Goal: Information Seeking & Learning: Learn about a topic

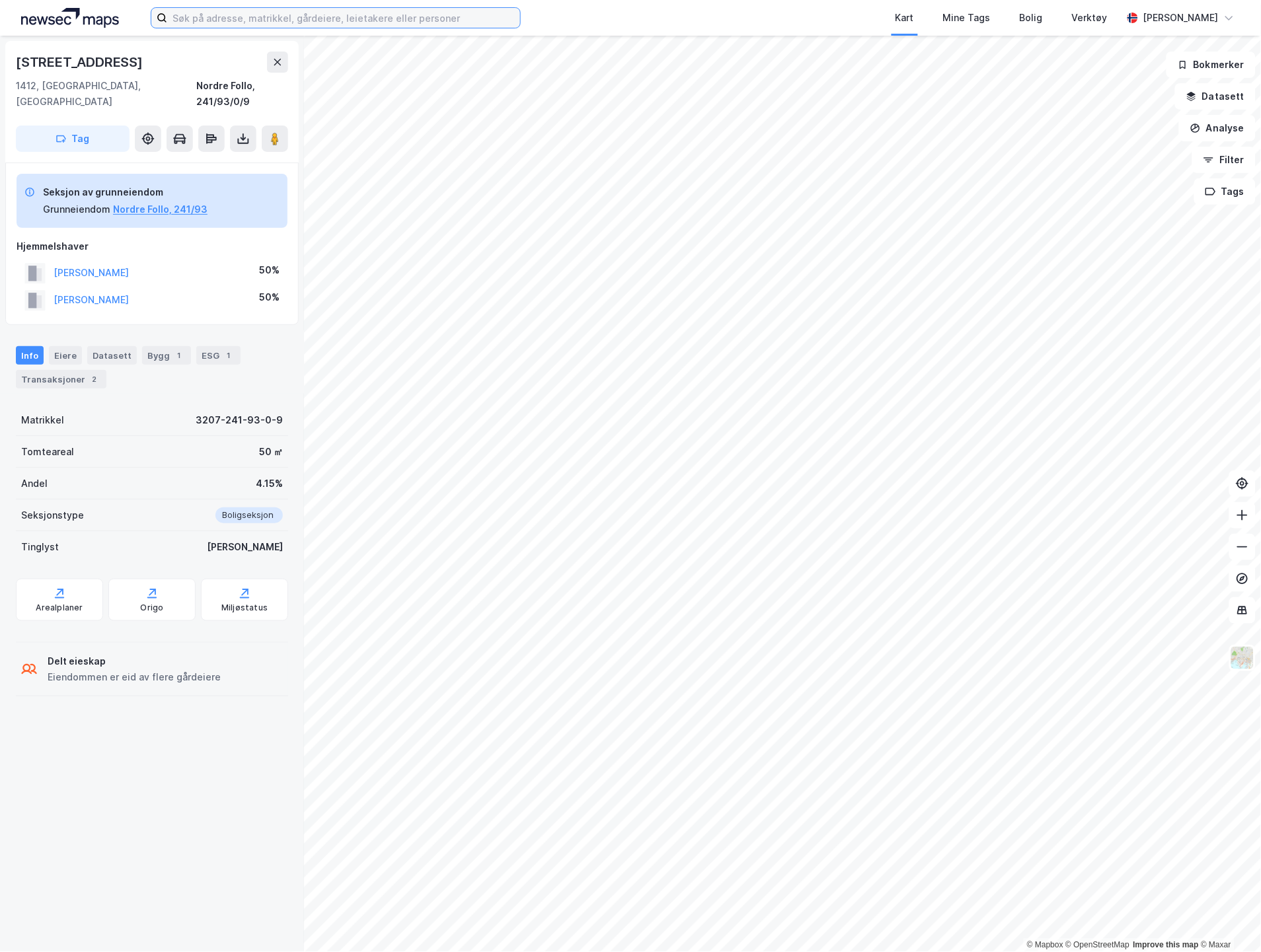
click at [322, 23] on input at bounding box center [344, 18] width 353 height 20
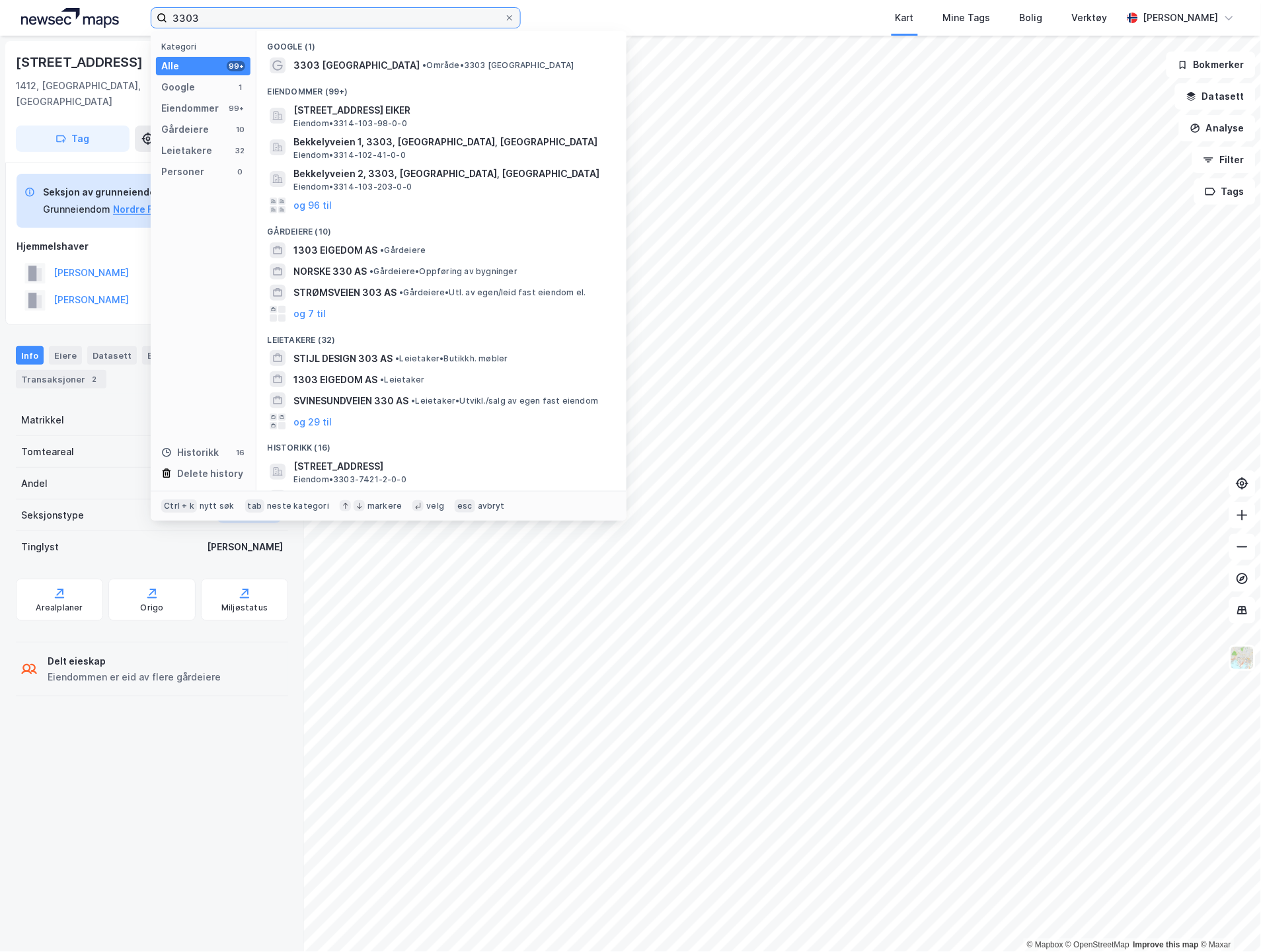
click at [282, 14] on input "3303" at bounding box center [336, 18] width 337 height 20
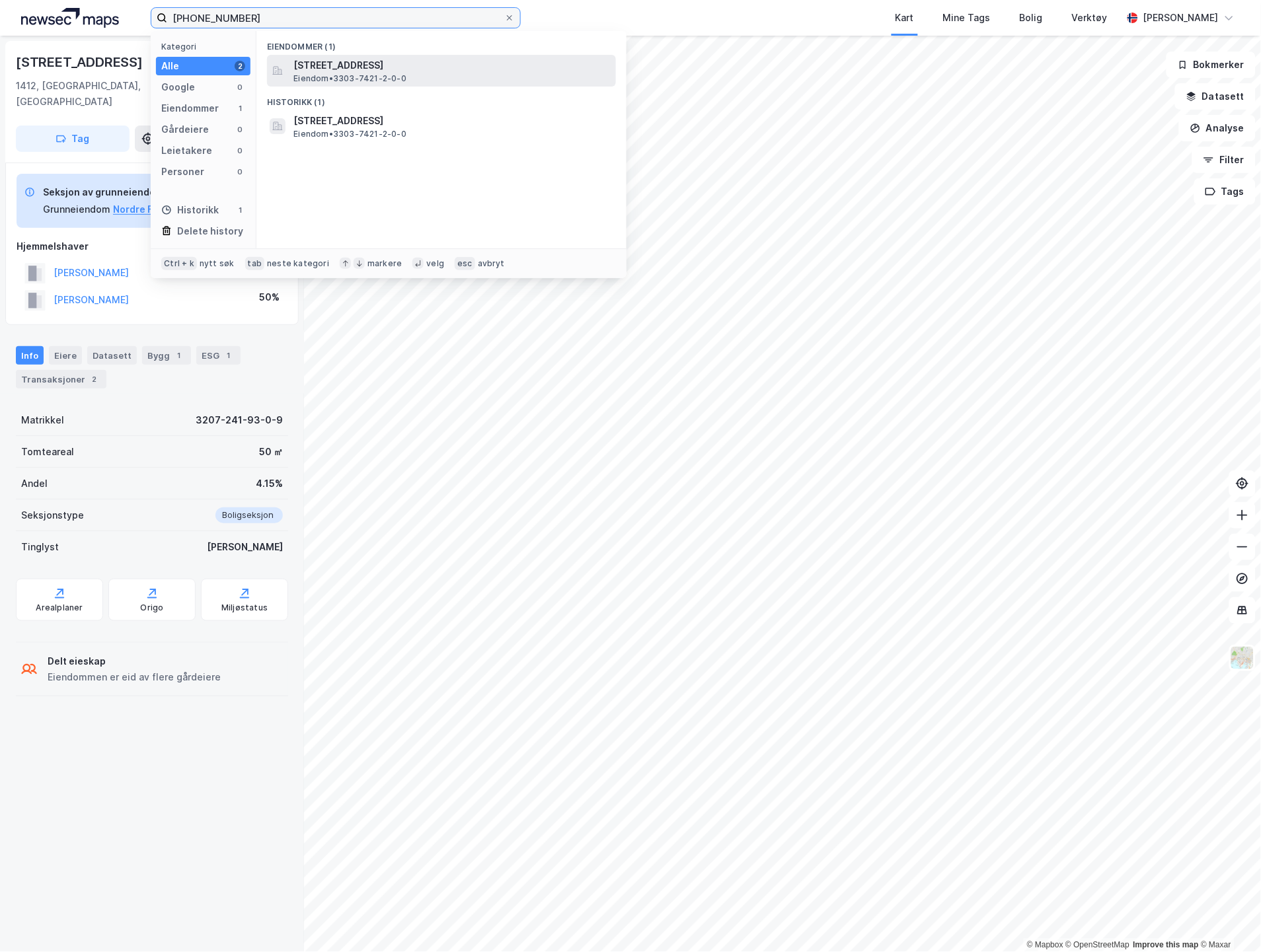
type input "[PHONE_NUMBER]"
click at [351, 65] on span "[STREET_ADDRESS]" at bounding box center [452, 66] width 317 height 16
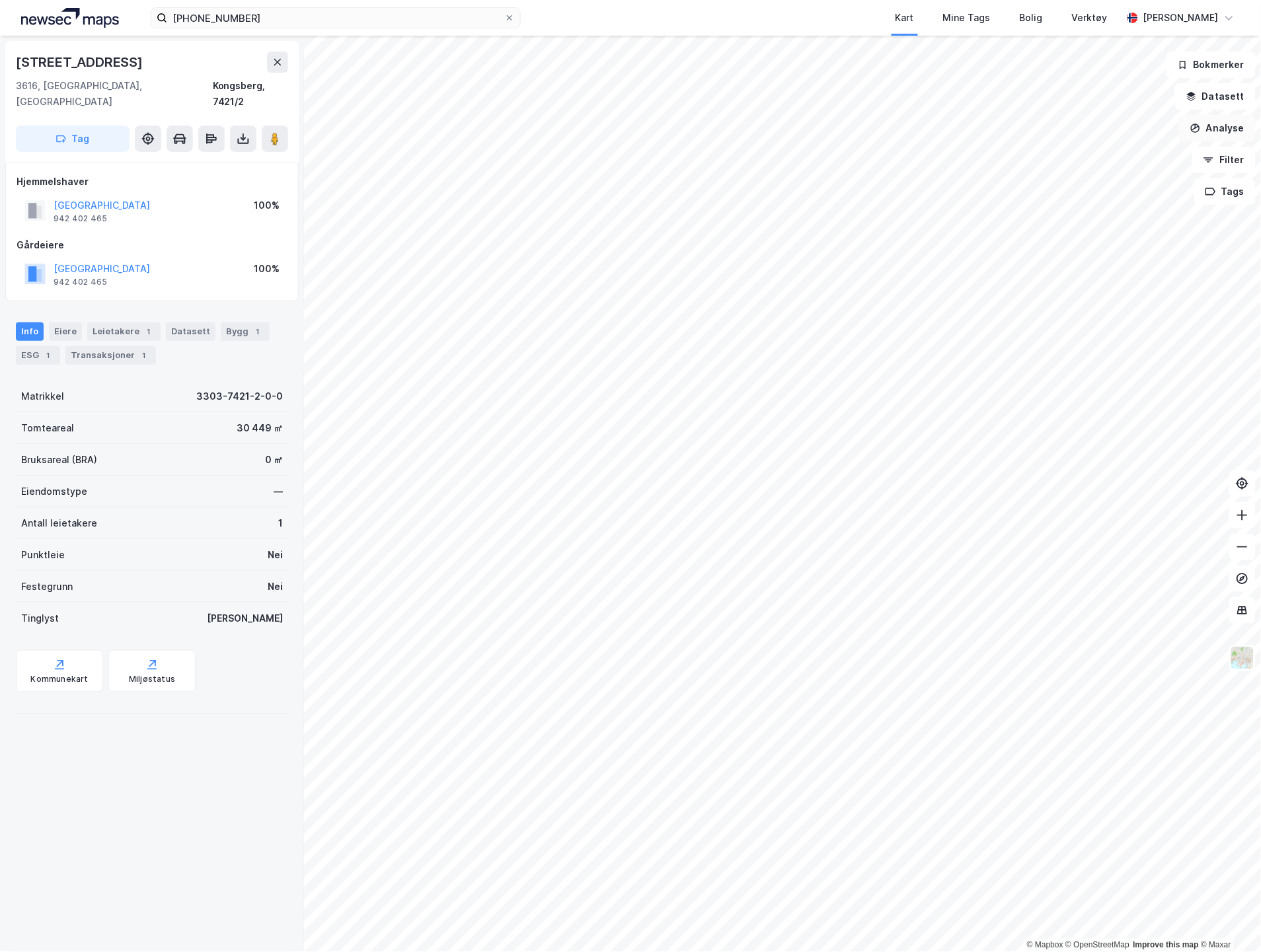
click at [1217, 131] on button "Analyse" at bounding box center [1217, 128] width 77 height 26
click at [1099, 159] on div "Tegn område" at bounding box center [1102, 156] width 115 height 11
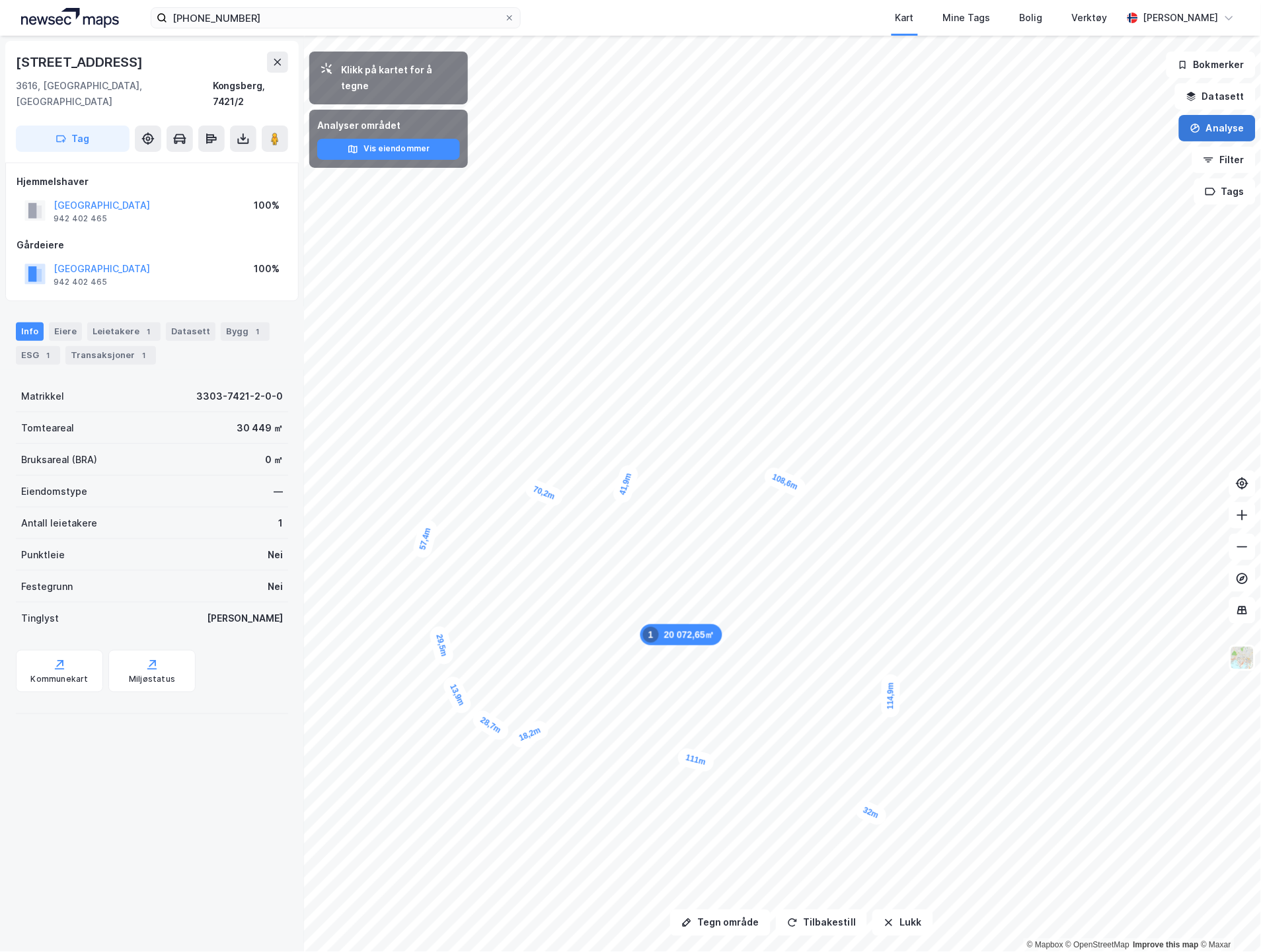
click at [1214, 132] on button "Analyse" at bounding box center [1217, 128] width 77 height 26
click at [887, 924] on icon "button" at bounding box center [889, 923] width 11 height 11
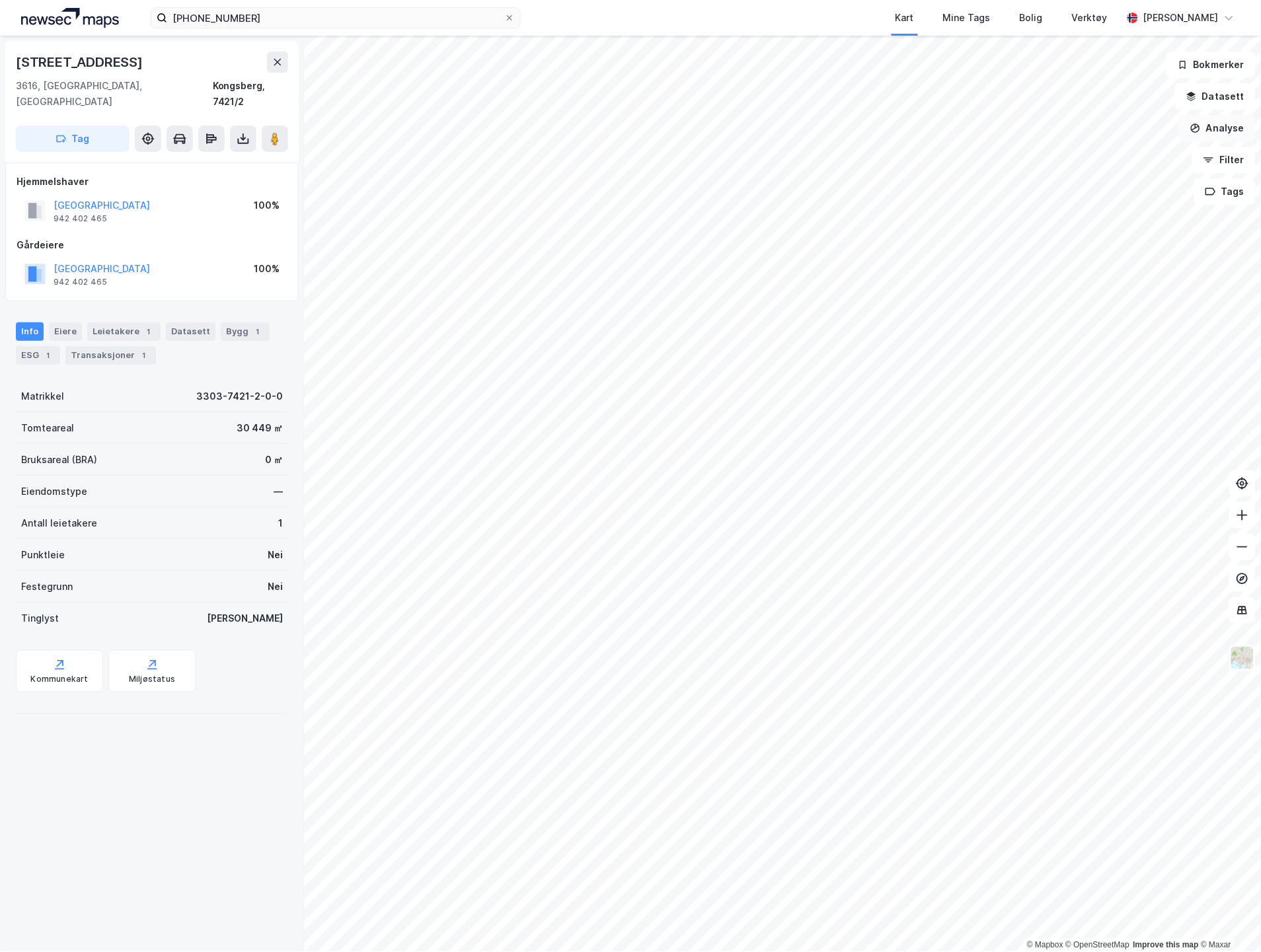
click at [1222, 127] on button "Analyse" at bounding box center [1217, 128] width 77 height 26
click at [1118, 162] on div "Tegn område" at bounding box center [1094, 156] width 152 height 22
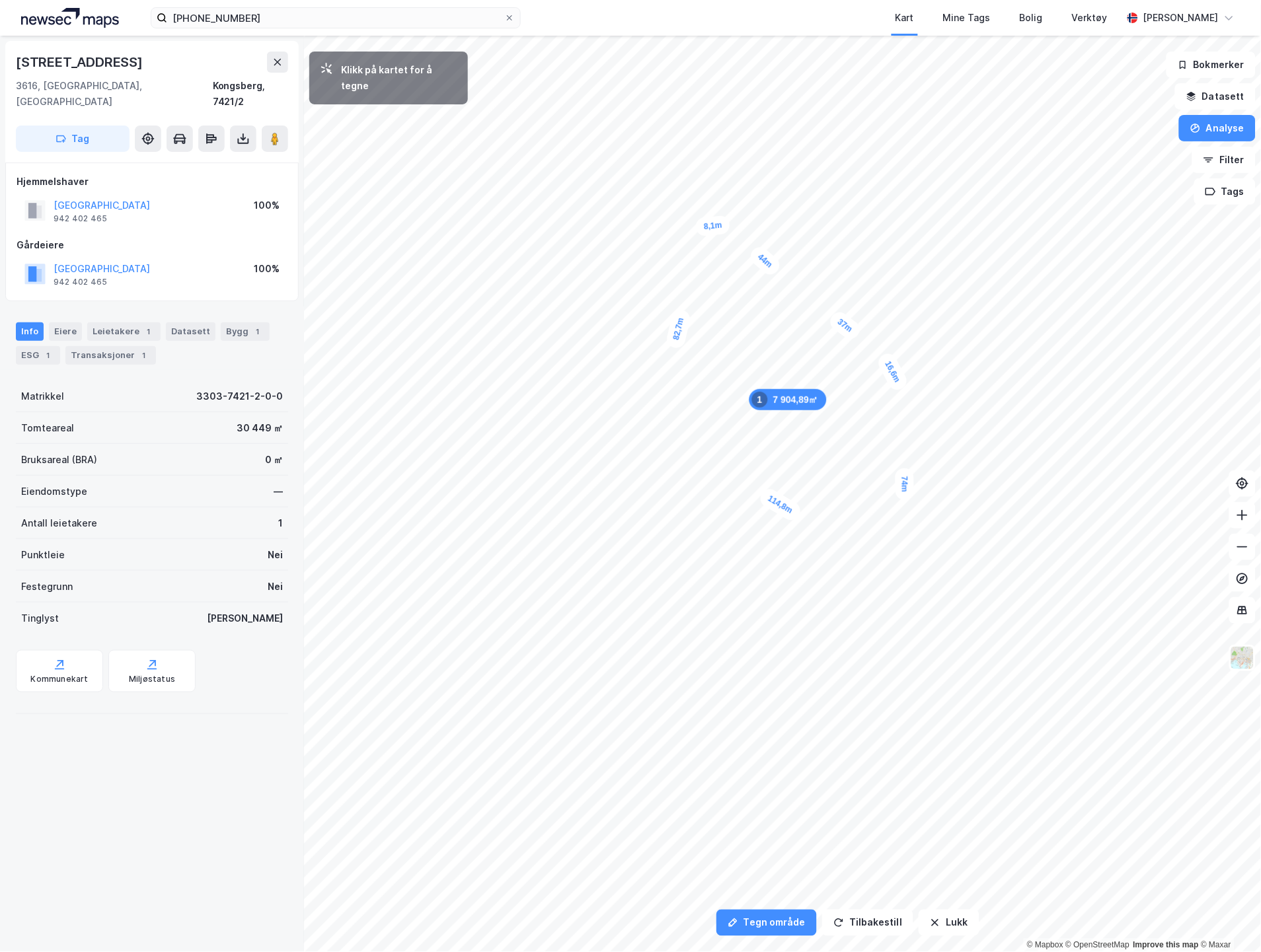
click at [695, 227] on div "8,1m" at bounding box center [713, 226] width 36 height 22
click at [631, 249] on div "7,6m" at bounding box center [643, 249] width 34 height 20
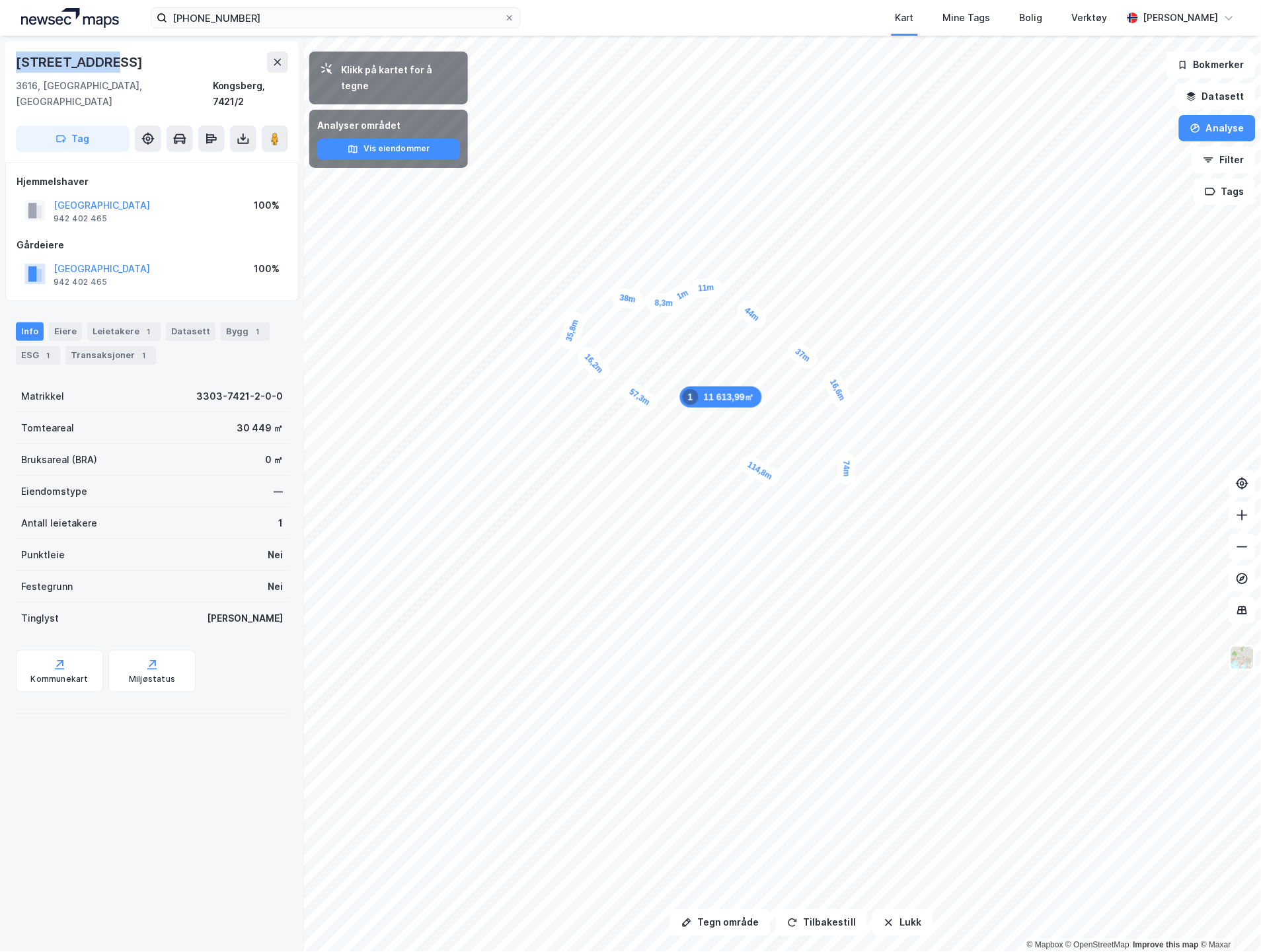
drag, startPoint x: 143, startPoint y: 55, endPoint x: 7, endPoint y: 49, distance: 136.1
click at [7, 49] on div "[STREET_ADDRESS]" at bounding box center [152, 101] width 294 height 122
copy div "[STREET_ADDRESS]"
click at [886, 929] on button "Lukk" at bounding box center [902, 922] width 60 height 26
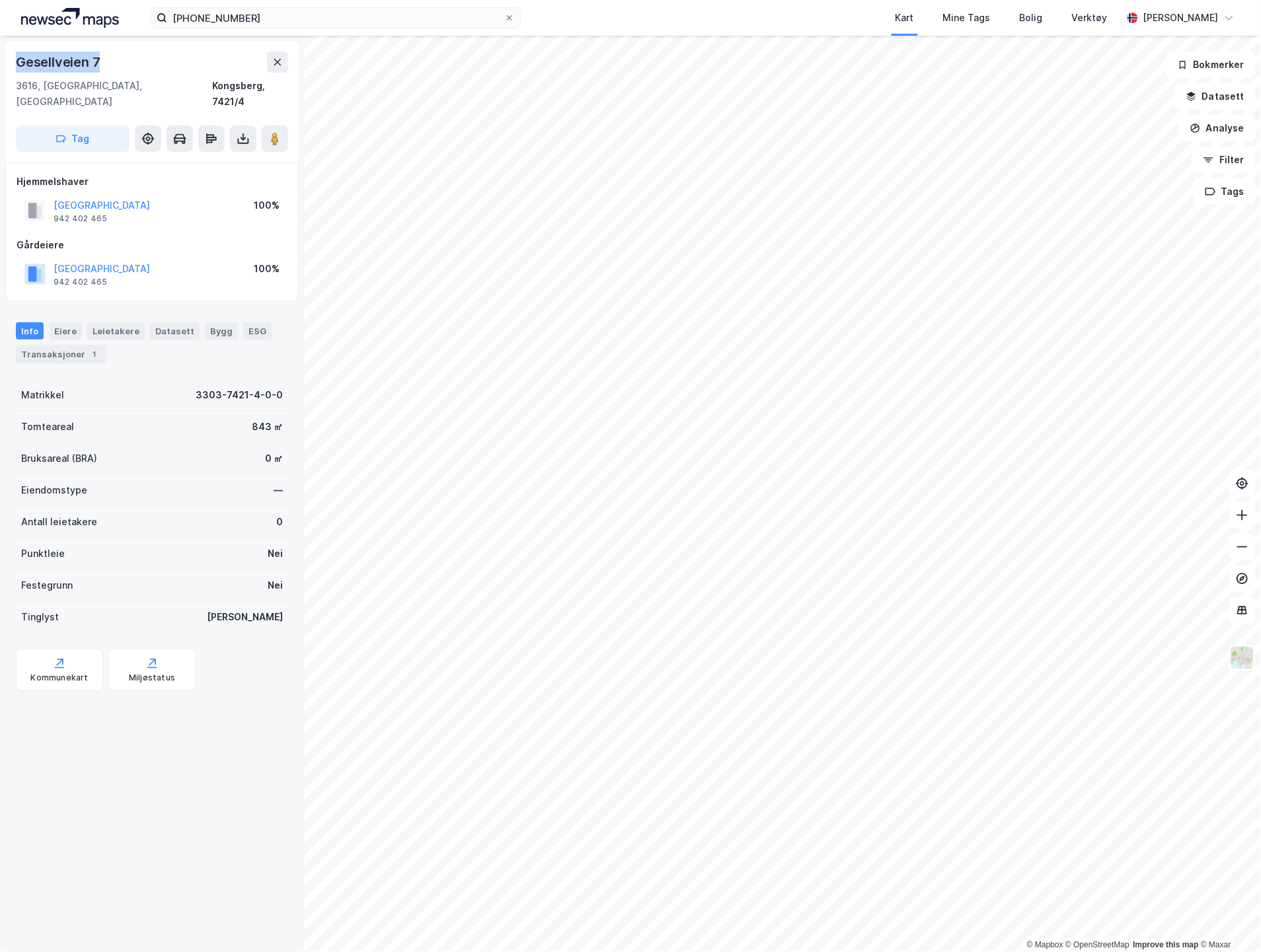
drag, startPoint x: 117, startPoint y: 67, endPoint x: 4, endPoint y: 55, distance: 113.6
click at [4, 55] on div "[STREET_ADDRESS], [GEOGRAPHIC_DATA], 7421/4 Tag Hjemmelshaver [GEOGRAPHIC_DATA]…" at bounding box center [151, 494] width 304 height 917
copy div "Gesellveien 7"
click at [236, 322] on div "Bygg 1" at bounding box center [245, 331] width 49 height 19
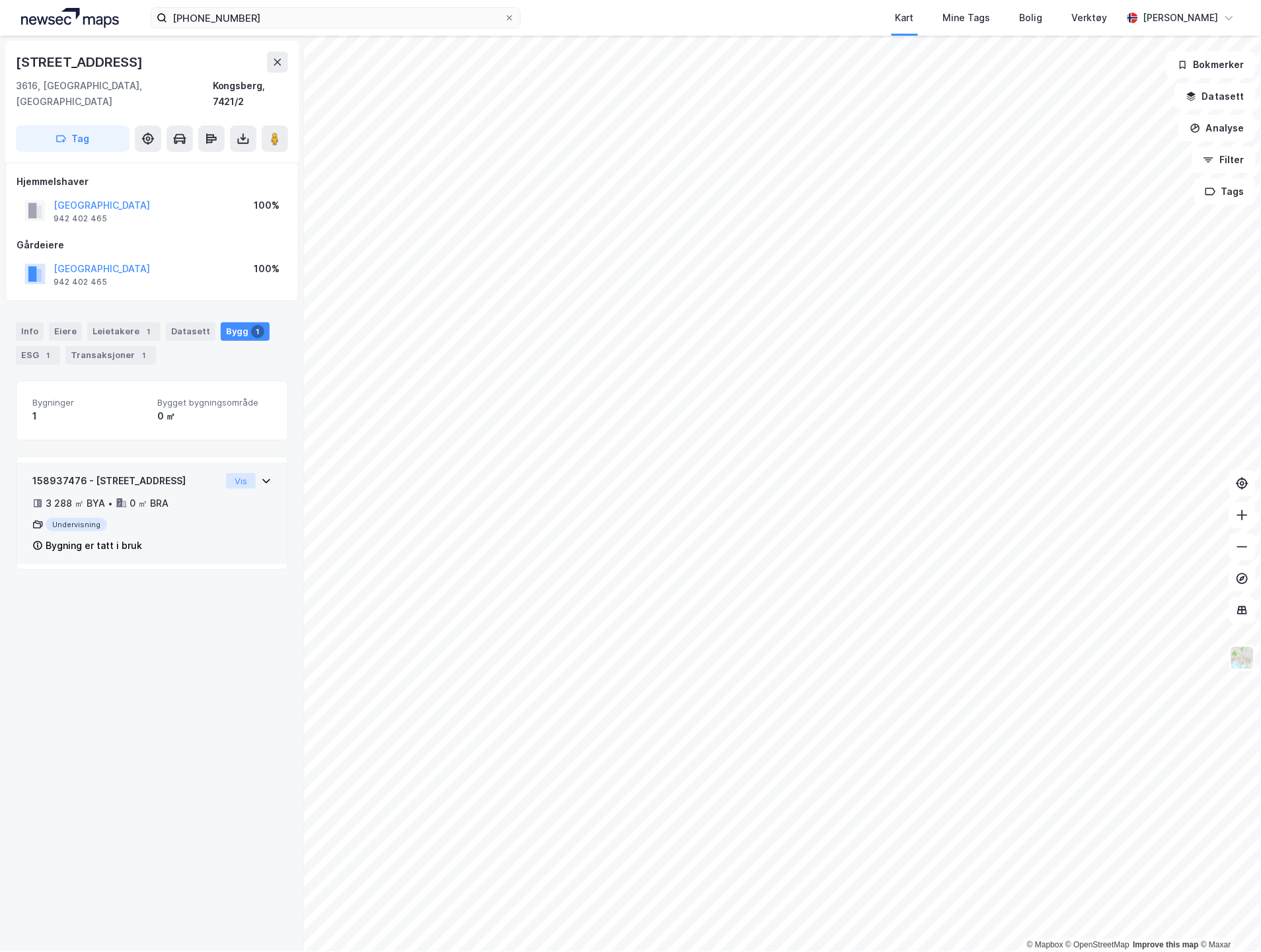
click at [226, 473] on button "Vis" at bounding box center [240, 481] width 30 height 16
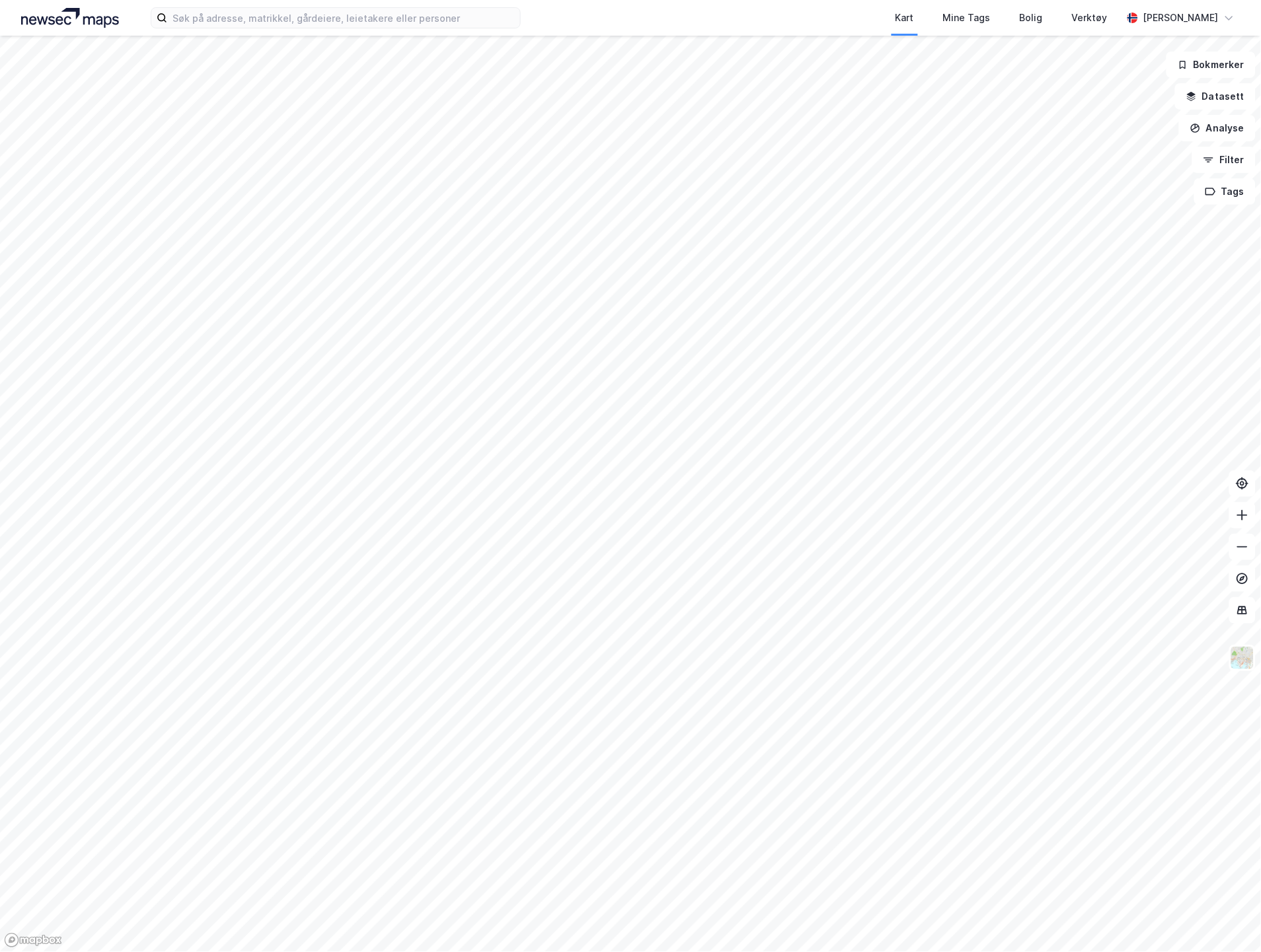
click at [379, 41] on div at bounding box center [630, 476] width 1261 height 952
click at [388, 29] on div "Kart Mine Tags Bolig Verktøy Ørjan Thomassen" at bounding box center [630, 18] width 1261 height 36
click at [388, 28] on div "Kart Mine Tags Bolig Verktøy Ørjan Thomassen" at bounding box center [630, 18] width 1261 height 36
click at [376, 26] on input at bounding box center [344, 18] width 353 height 20
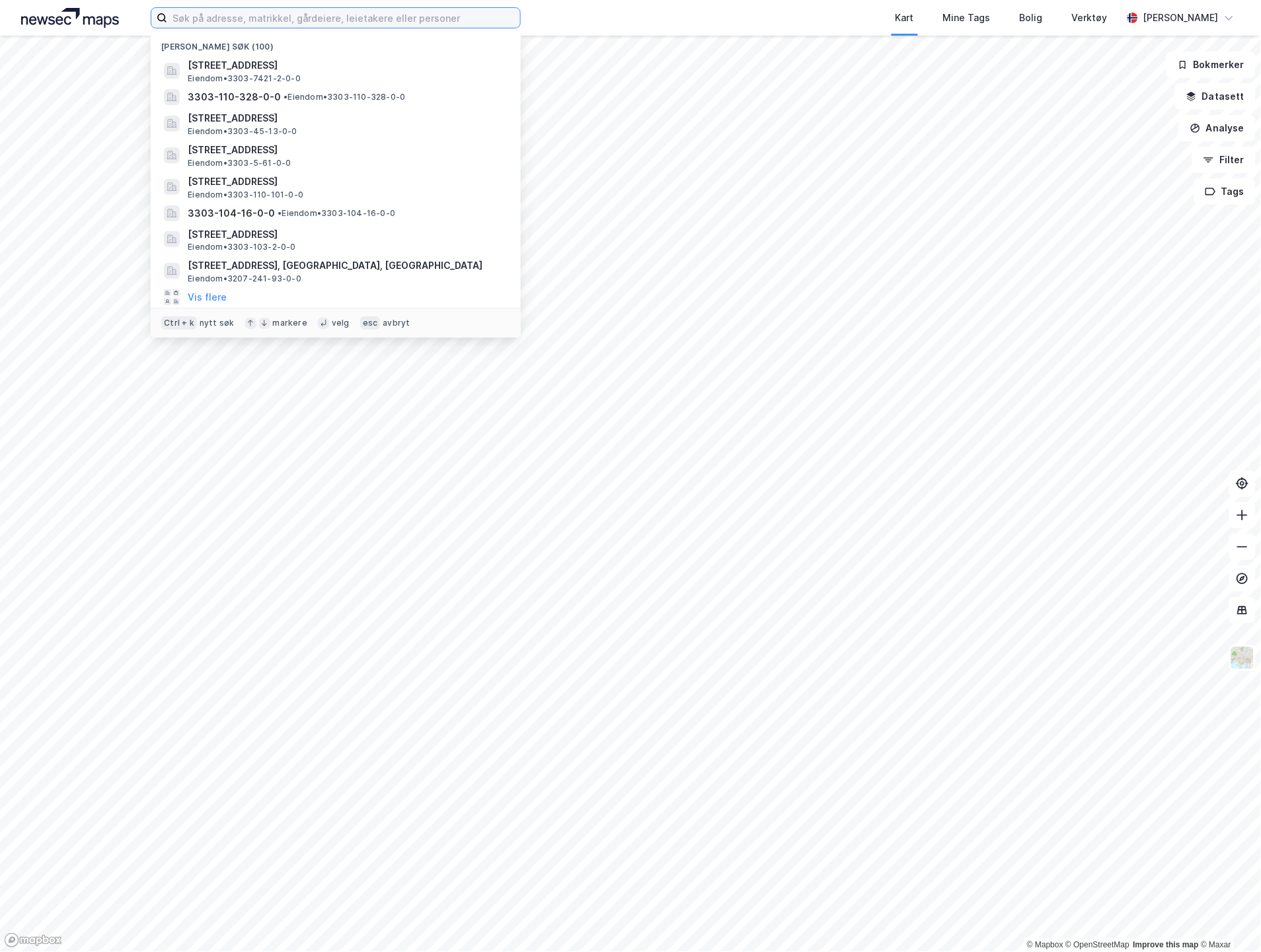
click at [378, 23] on input at bounding box center [344, 18] width 353 height 20
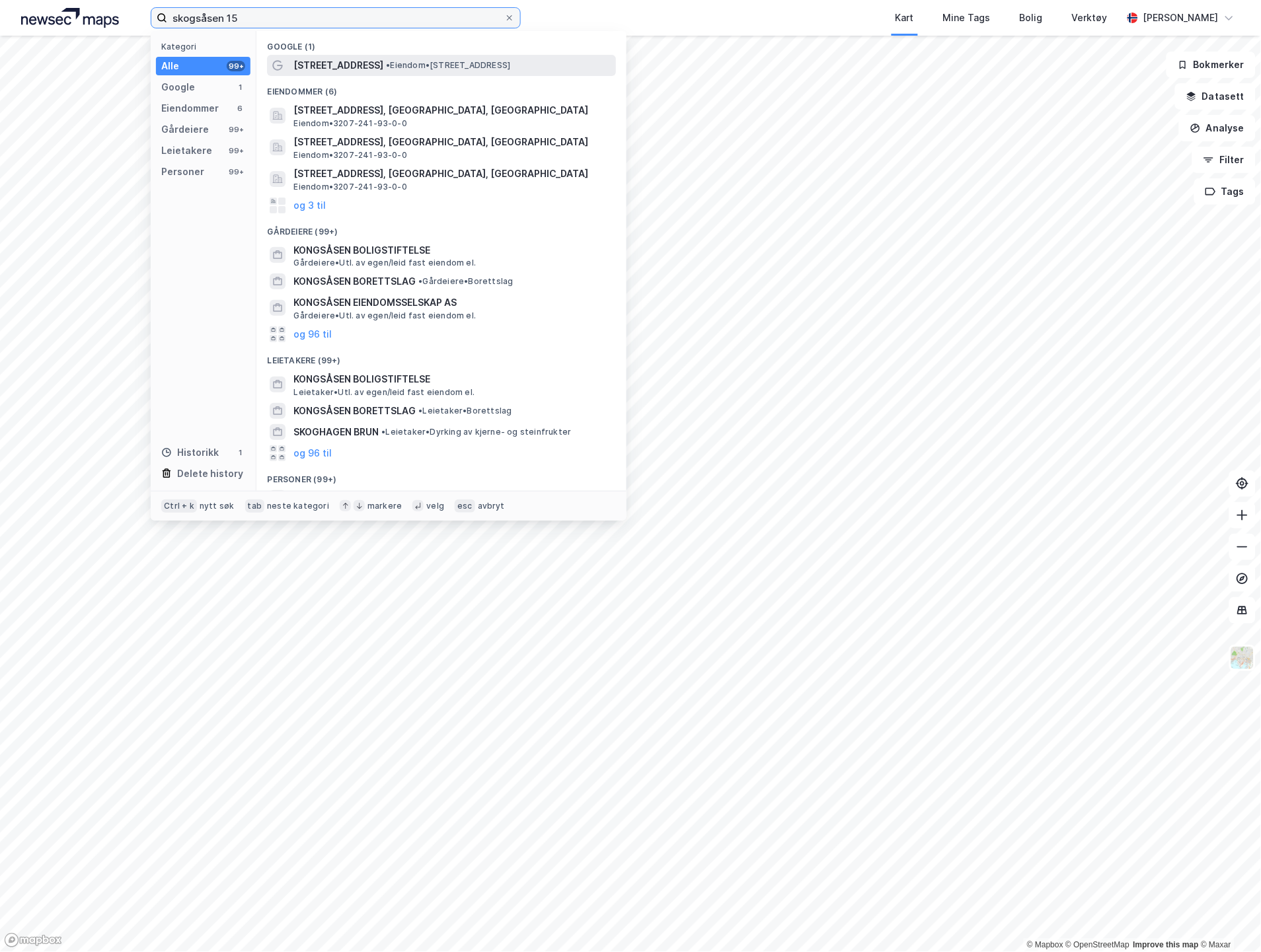
type input "skogsåsen 15"
click at [378, 56] on div "Skogsåsen 15 • Eiendom • Skogsåsen 15, 1412 Sofiemyr" at bounding box center [440, 65] width 349 height 21
